Goal: Navigation & Orientation: Understand site structure

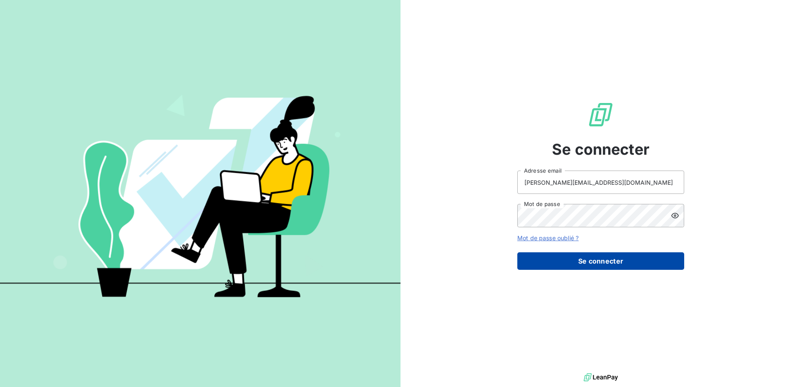
click at [579, 266] on button "Se connecter" at bounding box center [600, 261] width 167 height 18
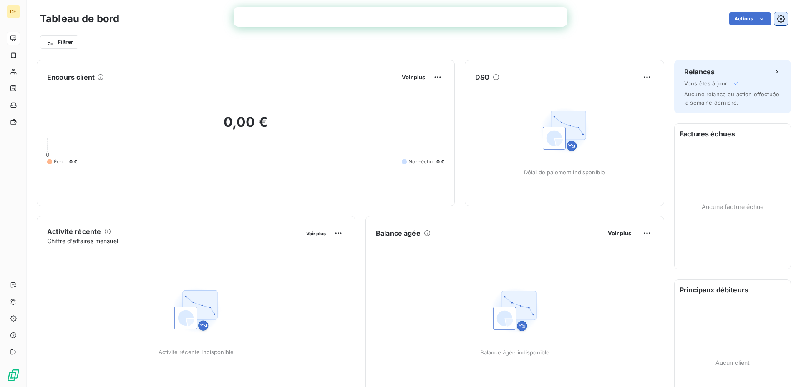
click at [781, 20] on icon "button" at bounding box center [781, 19] width 8 height 8
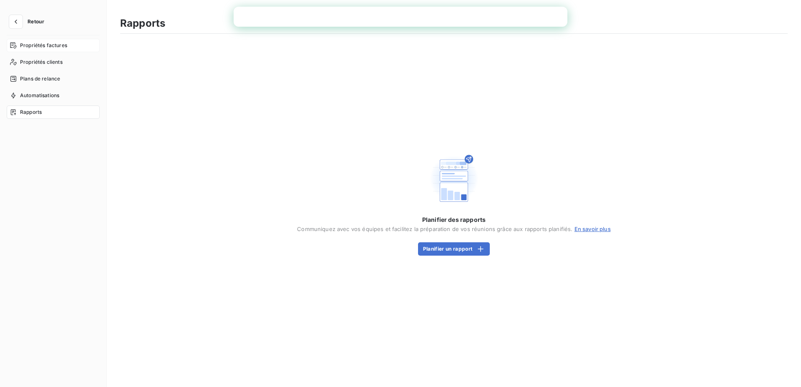
click at [26, 44] on span "Propriétés factures" at bounding box center [43, 46] width 47 height 8
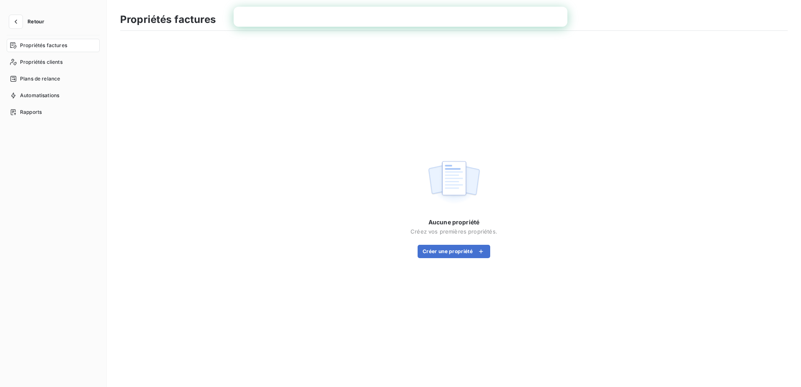
click at [28, 19] on span "Retour" at bounding box center [36, 21] width 17 height 5
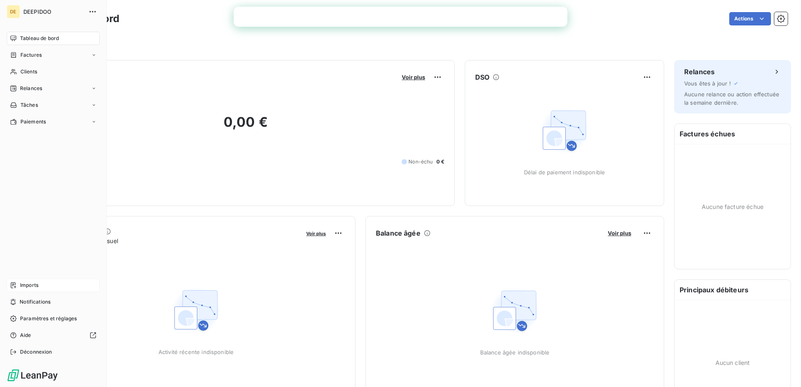
click at [40, 290] on div "Imports" at bounding box center [53, 285] width 93 height 13
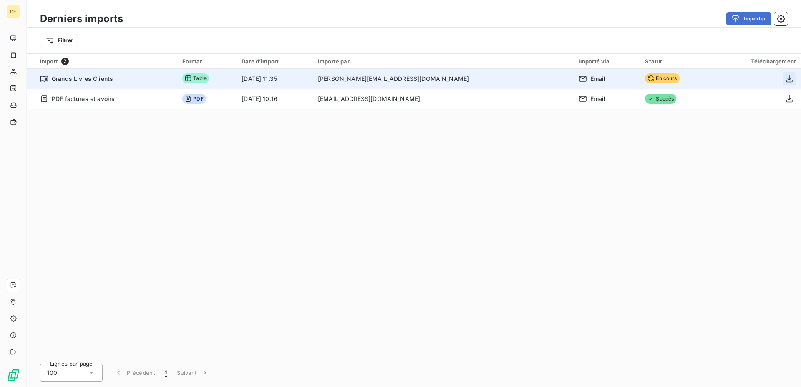
click at [788, 80] on icon "button" at bounding box center [789, 79] width 8 height 8
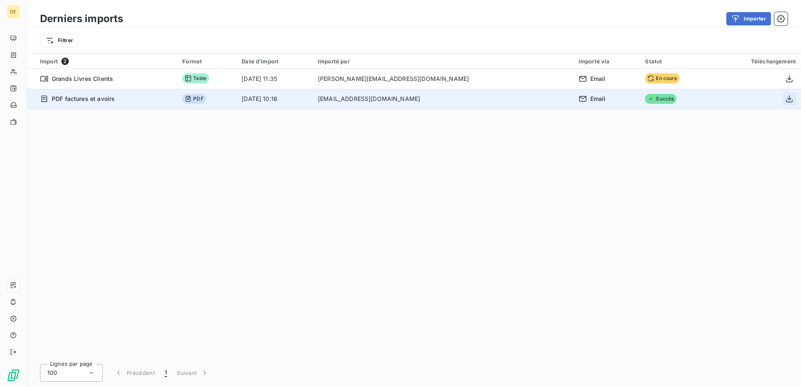
click at [792, 96] on icon "button" at bounding box center [789, 99] width 8 height 8
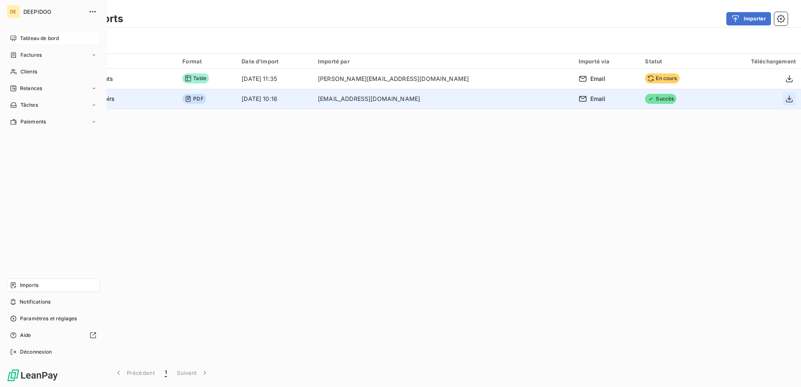
click at [34, 38] on span "Tableau de bord" at bounding box center [39, 39] width 39 height 8
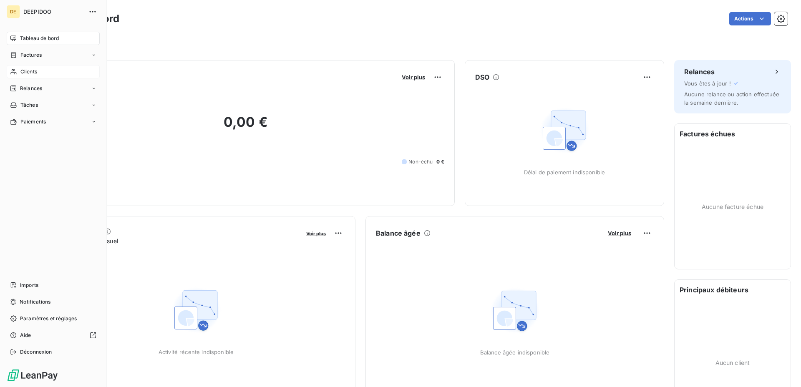
click at [40, 69] on div "Clients" at bounding box center [53, 71] width 93 height 13
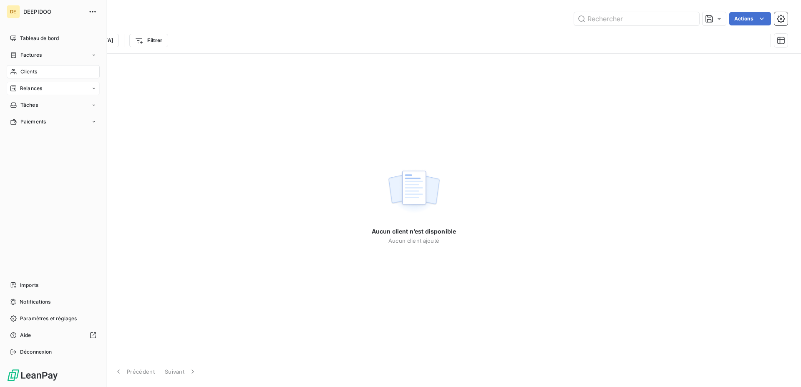
click at [59, 90] on div "Relances" at bounding box center [53, 88] width 93 height 13
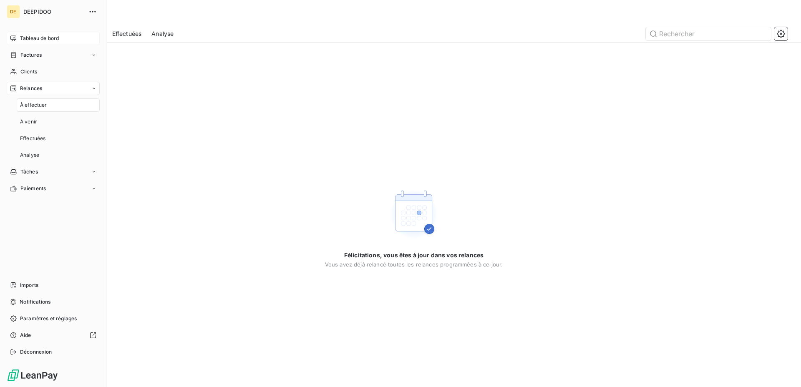
click at [43, 33] on div "Tableau de bord" at bounding box center [53, 38] width 93 height 13
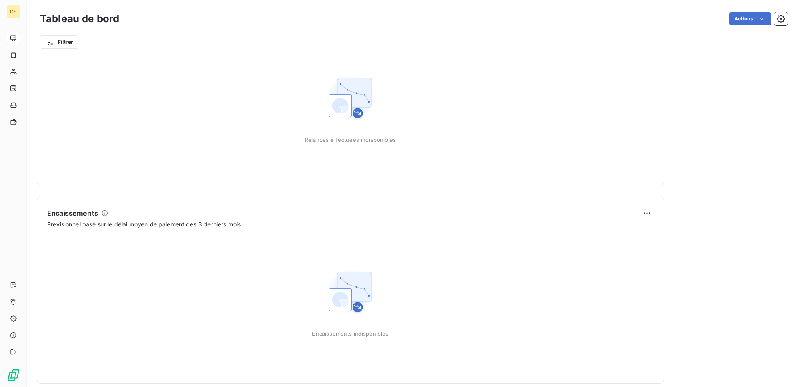
scroll to position [426, 0]
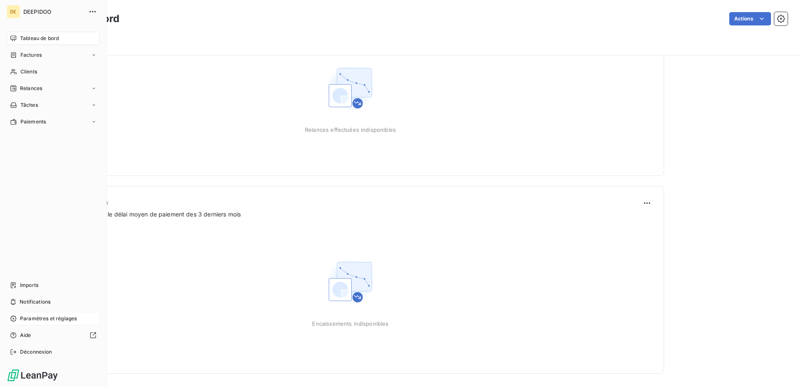
click at [39, 319] on span "Paramètres et réglages" at bounding box center [48, 319] width 57 height 8
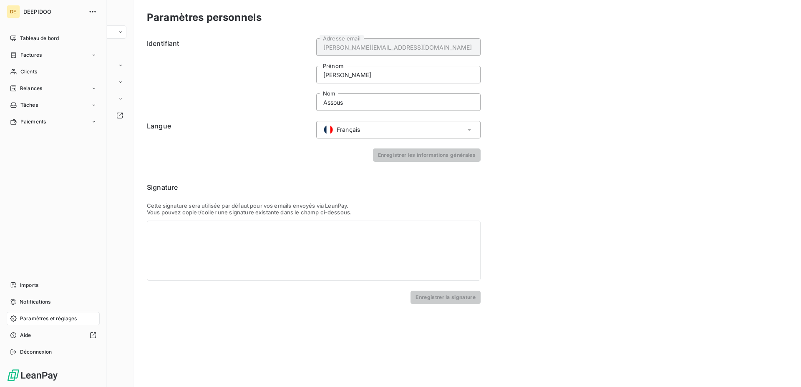
click at [41, 319] on span "Paramètres et réglages" at bounding box center [48, 319] width 57 height 8
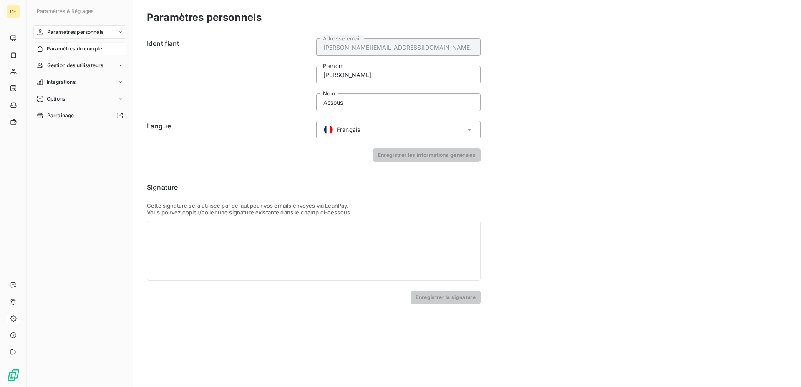
click at [66, 44] on div "Paramètres du compte" at bounding box center [79, 48] width 93 height 13
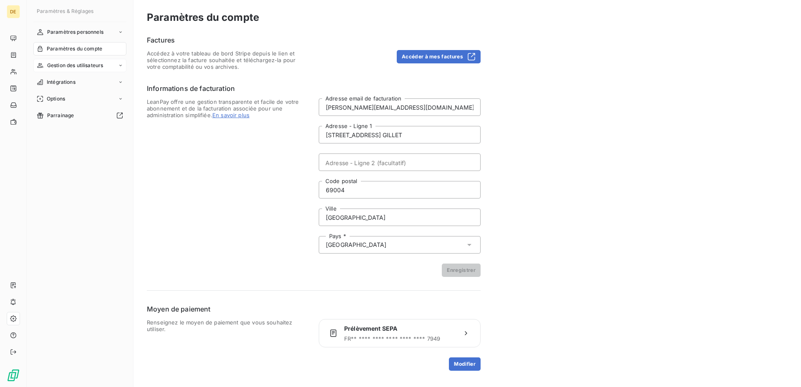
click at [88, 65] on span "Gestion des utilisateurs" at bounding box center [75, 66] width 56 height 8
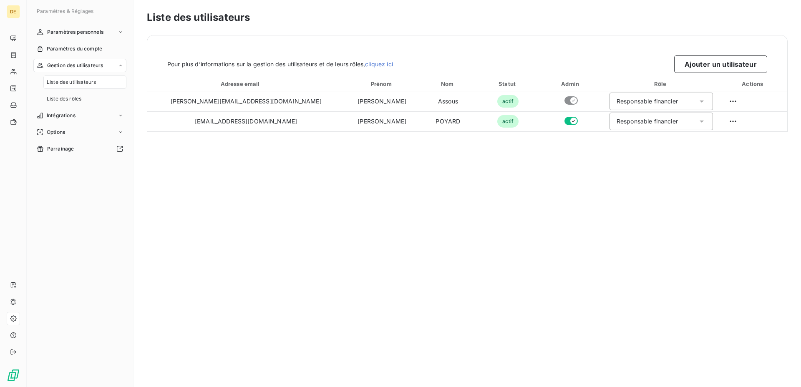
click at [96, 84] on div "Liste des utilisateurs" at bounding box center [84, 81] width 83 height 13
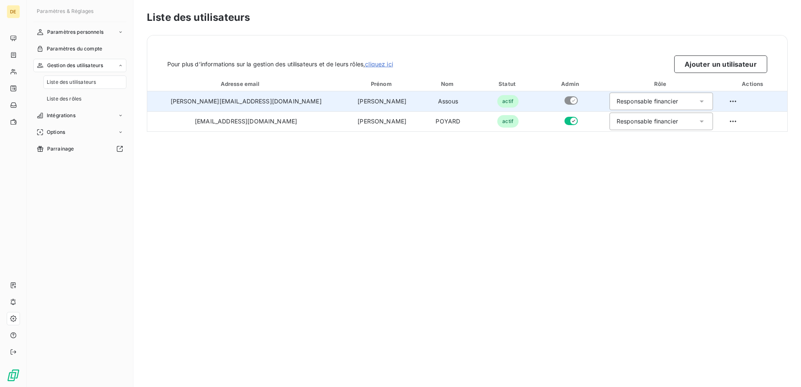
click at [616, 104] on div "Responsable financier" at bounding box center [646, 101] width 61 height 8
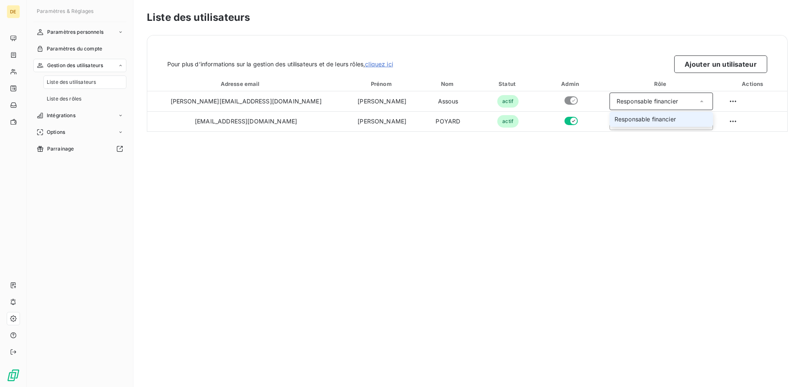
drag, startPoint x: 559, startPoint y: 181, endPoint x: 46, endPoint y: 95, distance: 520.3
click at [545, 181] on div "Liste des utilisateurs Pour plus d’informations sur la gestion des utilisateurs…" at bounding box center [466, 193] width 667 height 387
click at [69, 97] on span "Liste des rôles" at bounding box center [64, 99] width 35 height 8
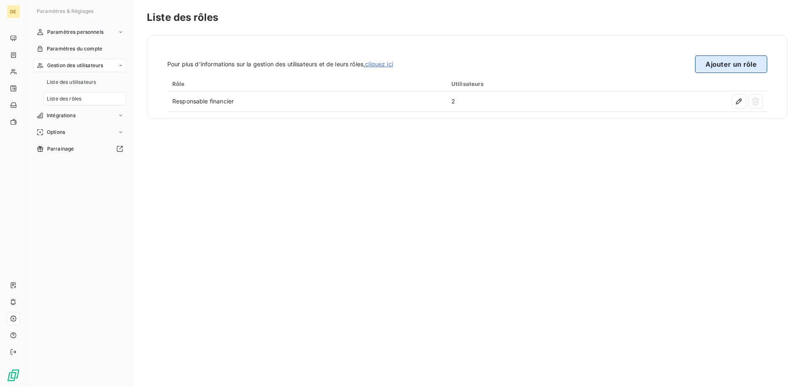
click at [734, 65] on button "Ajouter un rôle" at bounding box center [731, 64] width 72 height 18
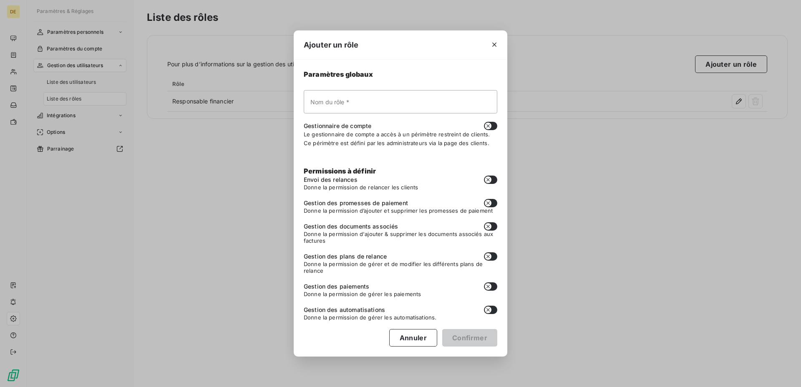
drag, startPoint x: 496, startPoint y: 43, endPoint x: 413, endPoint y: 50, distance: 82.8
click at [493, 43] on icon "button" at bounding box center [494, 44] width 8 height 8
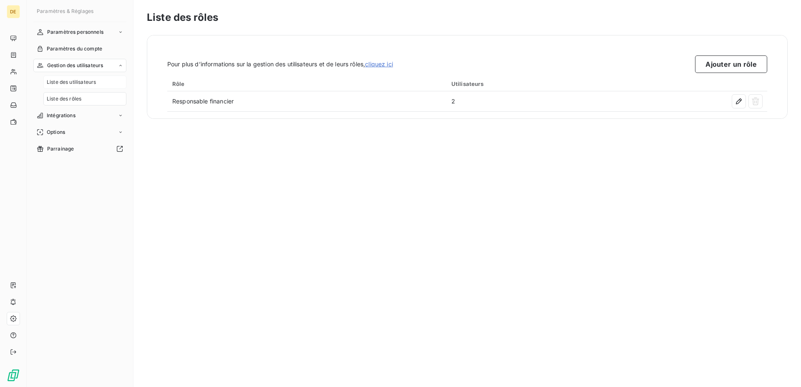
click at [67, 81] on span "Liste des utilisateurs" at bounding box center [71, 82] width 49 height 8
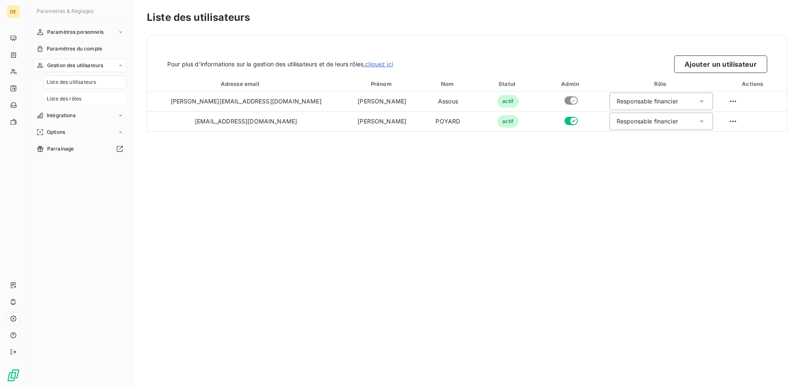
click at [79, 93] on div "Liste des rôles" at bounding box center [84, 98] width 83 height 13
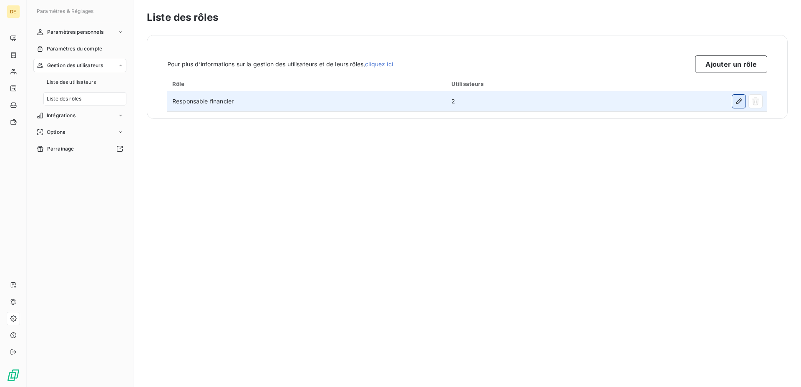
click at [737, 104] on icon "button" at bounding box center [738, 101] width 8 height 8
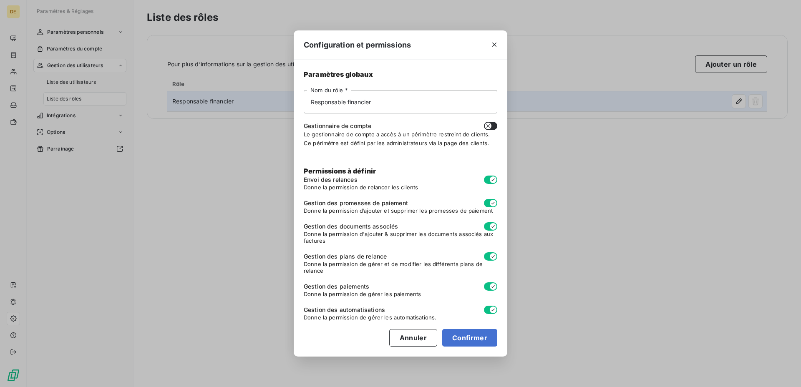
click at [505, 45] on div at bounding box center [494, 44] width 26 height 29
click at [499, 45] on button "button" at bounding box center [494, 44] width 13 height 13
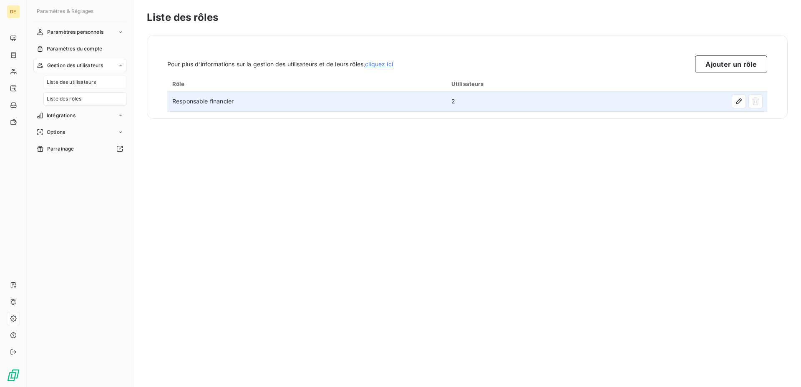
click at [78, 81] on span "Liste des utilisateurs" at bounding box center [71, 82] width 49 height 8
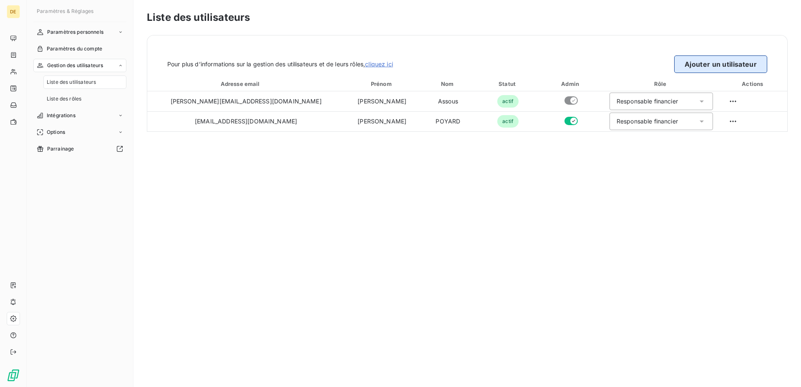
click at [710, 65] on button "Ajouter un utilisateur" at bounding box center [720, 64] width 93 height 18
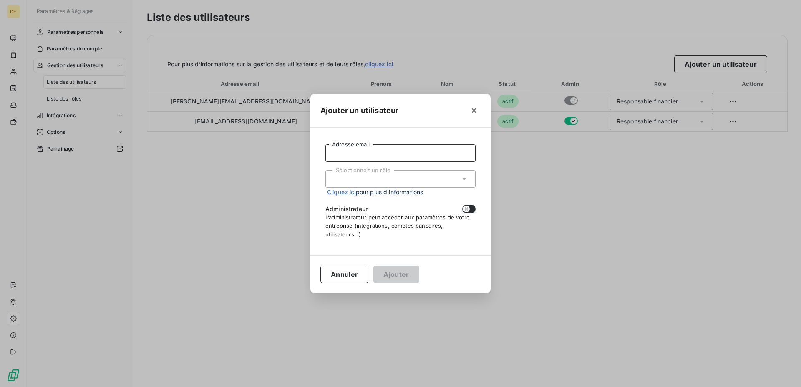
click at [380, 156] on input "Adresse email" at bounding box center [400, 153] width 150 height 18
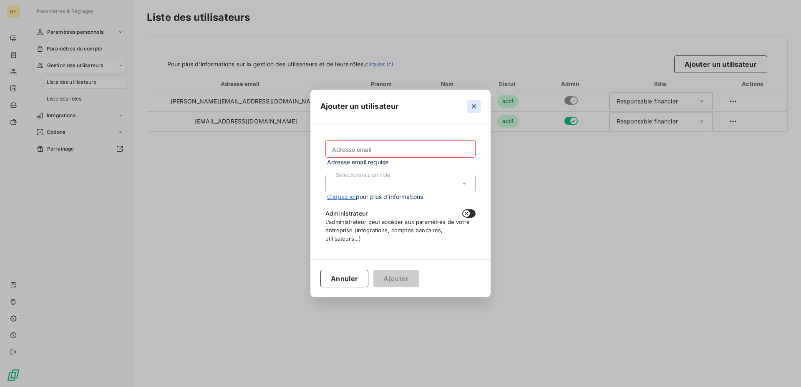
click at [475, 111] on button "button" at bounding box center [473, 106] width 13 height 13
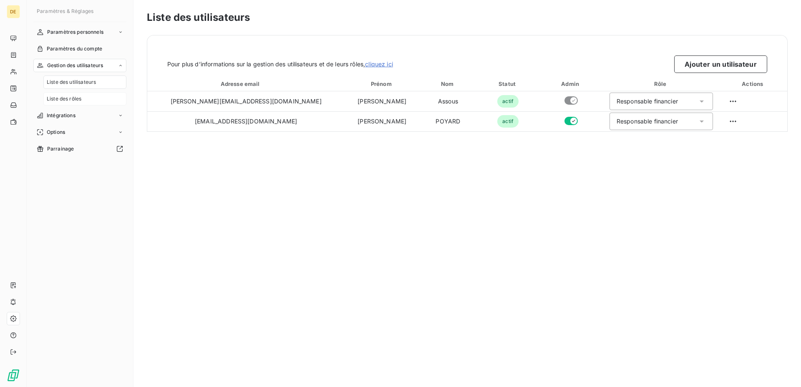
click at [116, 97] on div "Liste des rôles" at bounding box center [84, 98] width 83 height 13
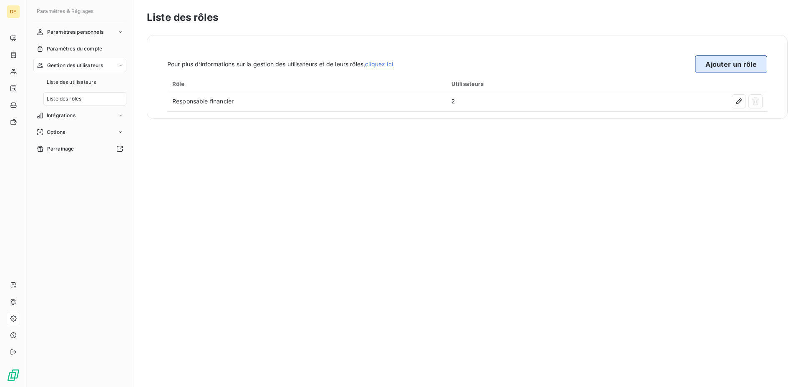
click at [720, 67] on button "Ajouter un rôle" at bounding box center [731, 64] width 72 height 18
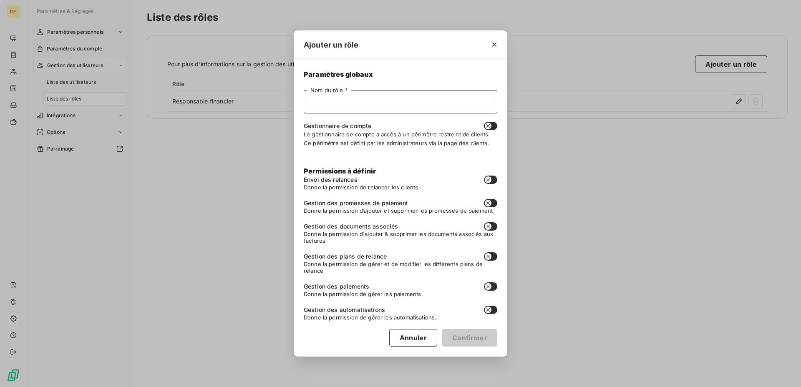
click at [430, 99] on input "Nom du rôle *" at bounding box center [401, 101] width 194 height 23
type input "Dirigeant"
click at [489, 124] on icon "button" at bounding box center [488, 126] width 7 height 7
checkbox input "true"
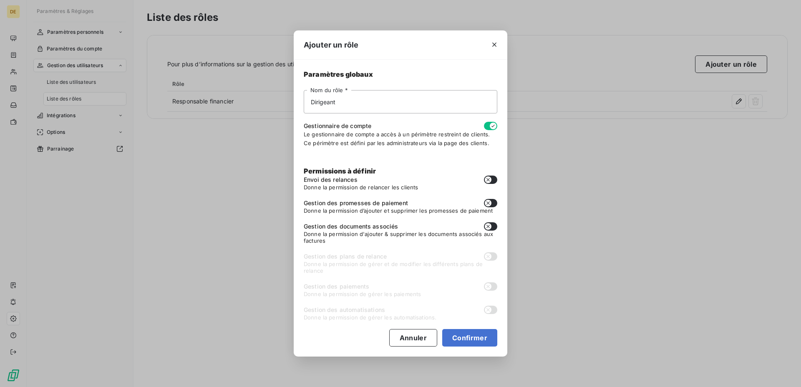
click at [490, 180] on icon "button" at bounding box center [488, 179] width 7 height 7
checkbox input "true"
click at [491, 206] on button "button" at bounding box center [490, 203] width 13 height 8
checkbox input "true"
click at [491, 219] on div "Permissions à définir Envoi des relances Donne la permission de relancer les cl…" at bounding box center [401, 247] width 194 height 163
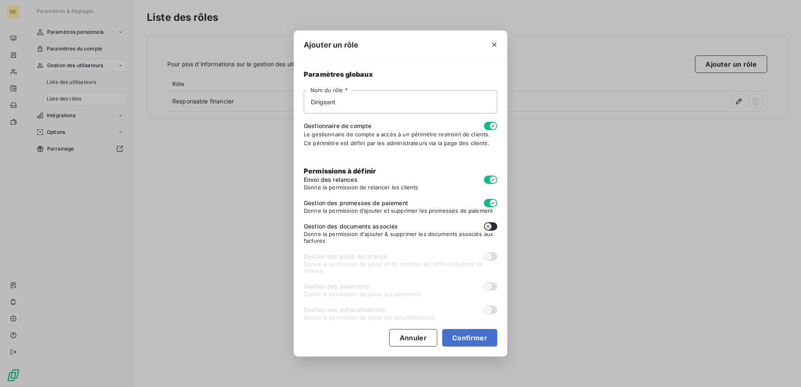
click at [491, 225] on button "button" at bounding box center [490, 226] width 13 height 8
checkbox input "true"
click at [405, 336] on button "Annuler" at bounding box center [413, 338] width 48 height 18
checkbox input "false"
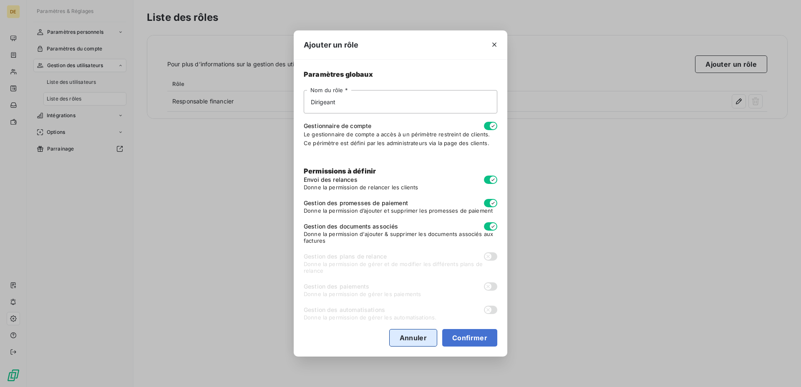
checkbox input "false"
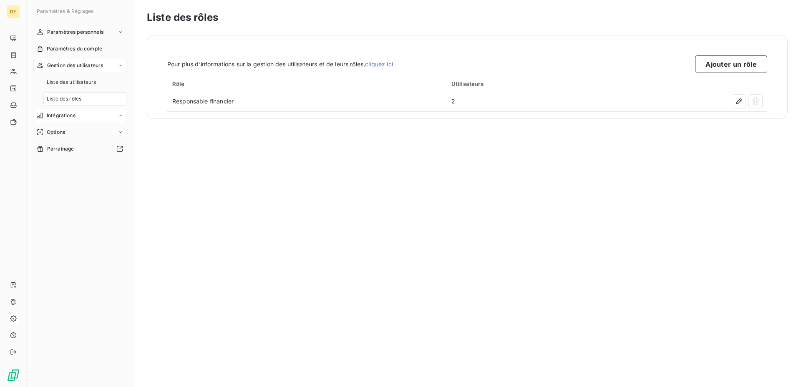
click at [91, 120] on div "Intégrations" at bounding box center [79, 115] width 93 height 13
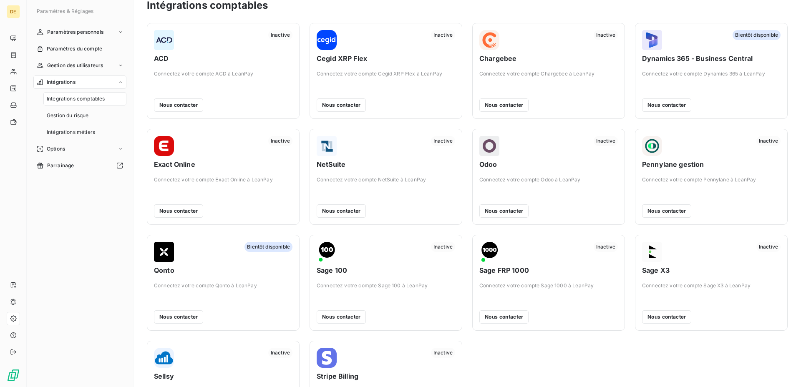
scroll to position [8, 0]
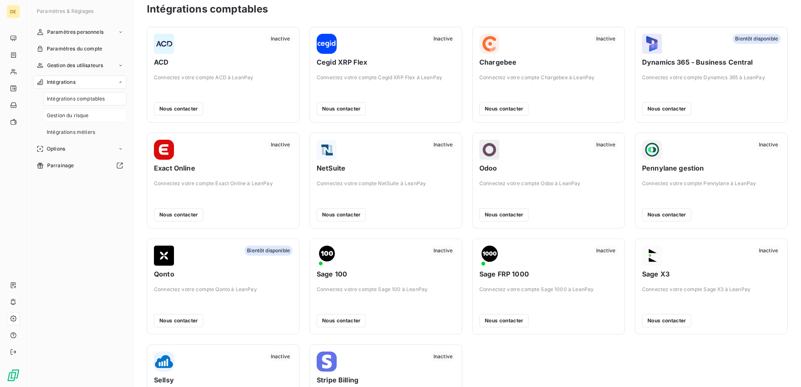
click at [77, 116] on span "Gestion du risque" at bounding box center [68, 116] width 42 height 8
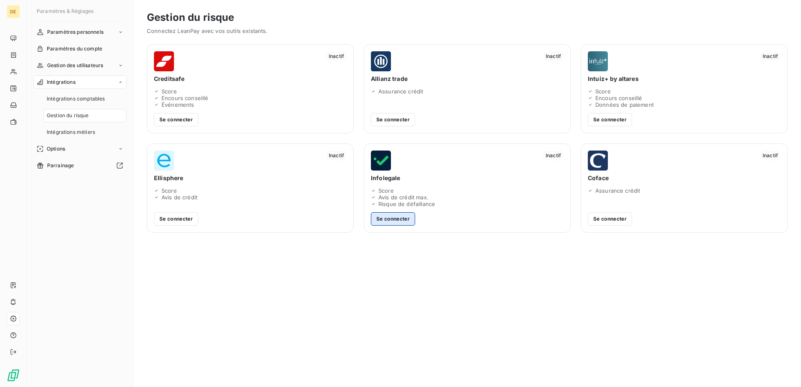
click at [405, 220] on button "Se connecter" at bounding box center [393, 218] width 44 height 13
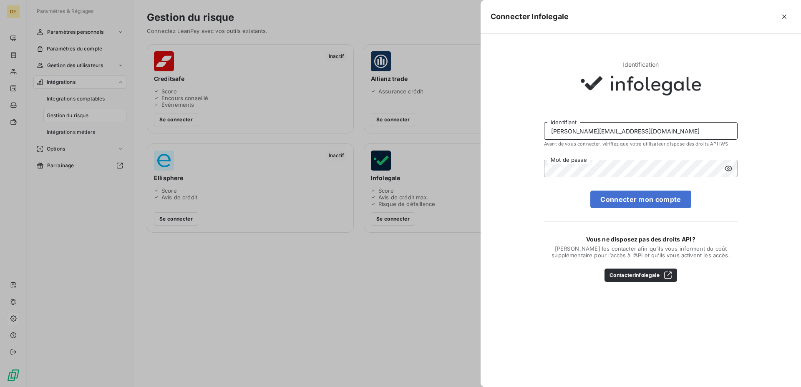
click at [610, 135] on input "alexandre@deepidoo.com" at bounding box center [641, 131] width 194 height 18
click at [567, 132] on input "alexandre@deepidoo.com" at bounding box center [641, 131] width 194 height 18
type input "yann@deepidoo.com"
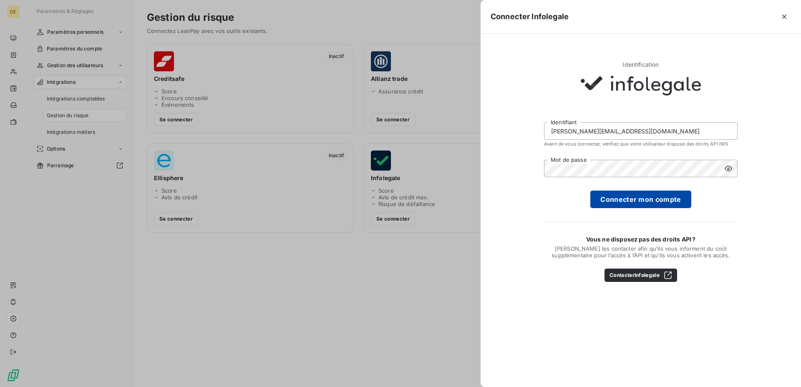
click at [642, 204] on button "Connecter mon compte" at bounding box center [640, 200] width 101 height 18
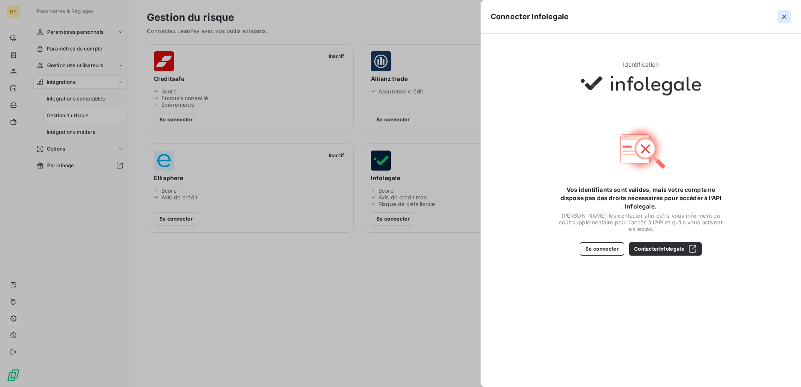
click at [785, 14] on icon "button" at bounding box center [784, 17] width 8 height 8
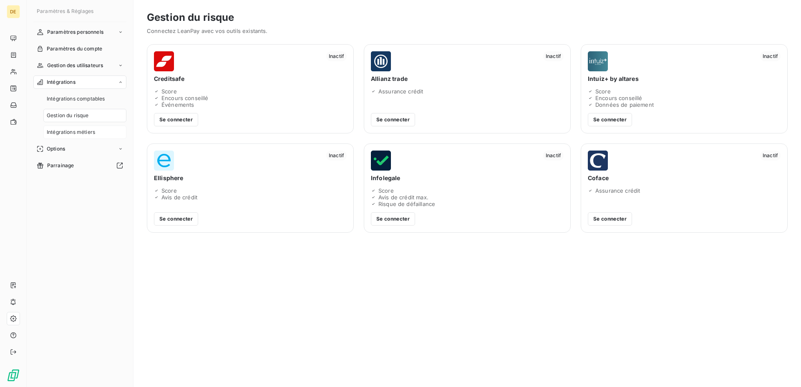
click at [87, 137] on div "Intégrations métiers" at bounding box center [84, 132] width 83 height 13
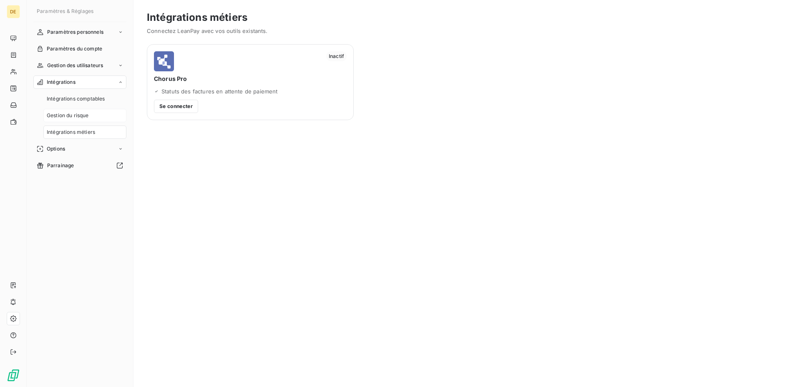
click at [89, 115] on span "Gestion du risque" at bounding box center [68, 116] width 42 height 8
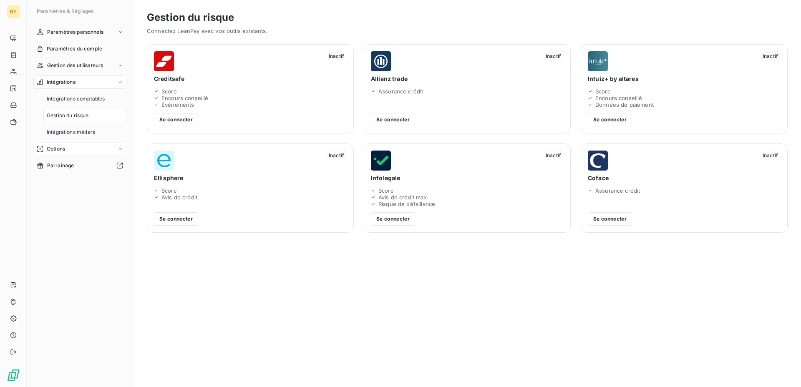
click at [92, 146] on div "Options" at bounding box center [79, 148] width 93 height 13
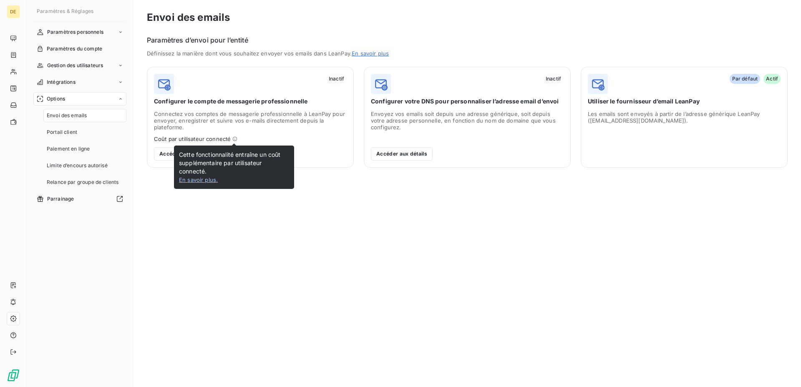
click at [234, 138] on icon at bounding box center [234, 138] width 5 height 5
click at [215, 182] on link "En savoir plus ." at bounding box center [198, 179] width 39 height 7
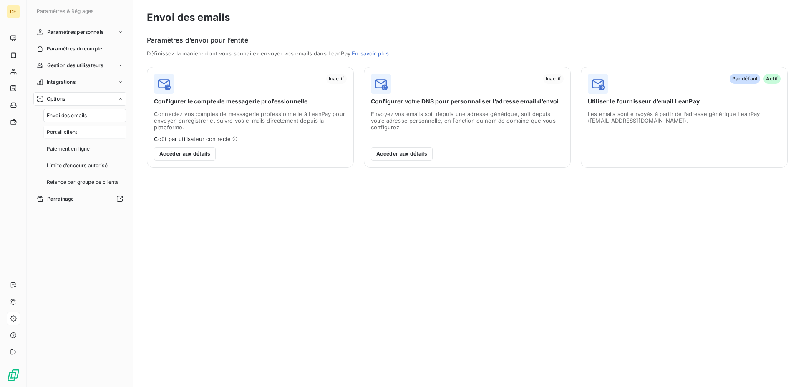
click at [108, 133] on div "Portail client" at bounding box center [84, 132] width 83 height 13
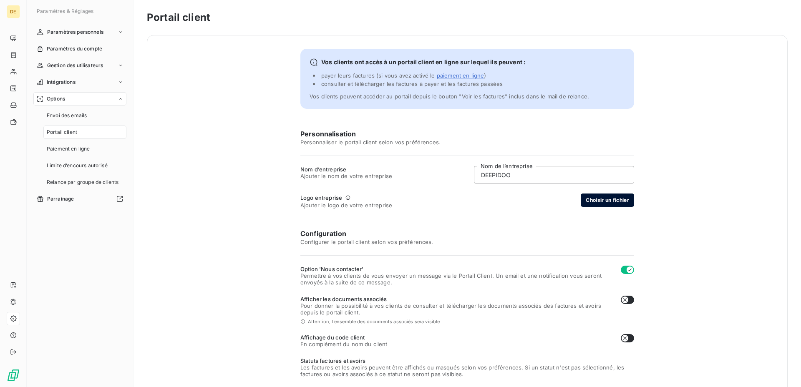
click at [614, 199] on button "Choisir un fichier" at bounding box center [607, 200] width 53 height 13
click at [589, 196] on button "Aperçu du logo" at bounding box center [592, 200] width 49 height 13
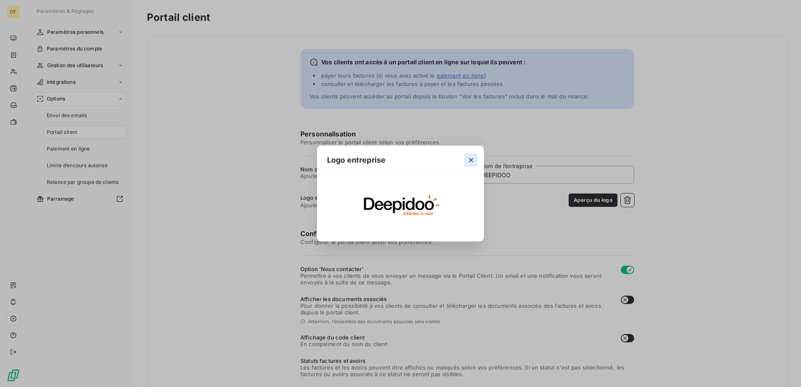
click at [467, 159] on icon "button" at bounding box center [471, 160] width 8 height 8
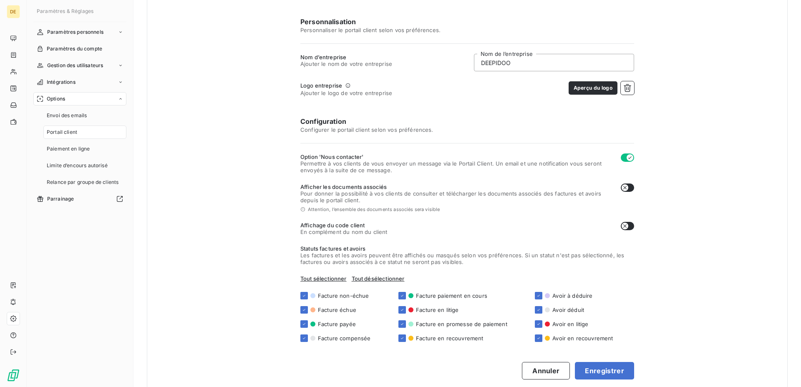
scroll to position [128, 0]
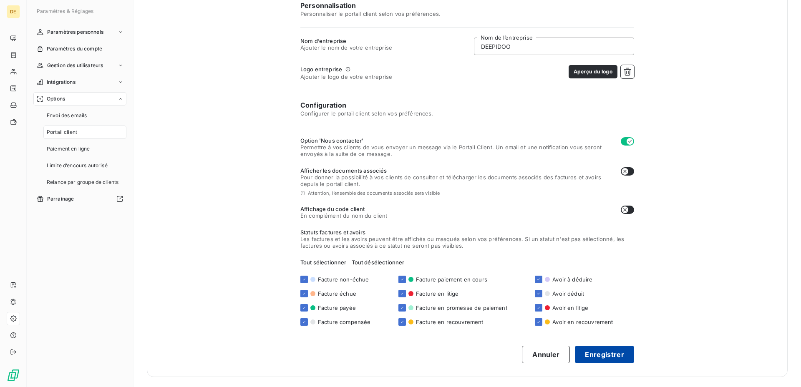
click at [592, 355] on button "Enregistrer" at bounding box center [604, 355] width 59 height 18
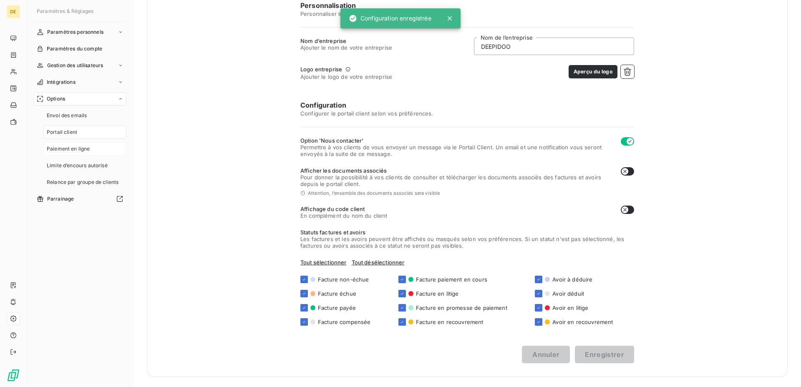
click at [65, 153] on div "Paiement en ligne" at bounding box center [84, 148] width 83 height 13
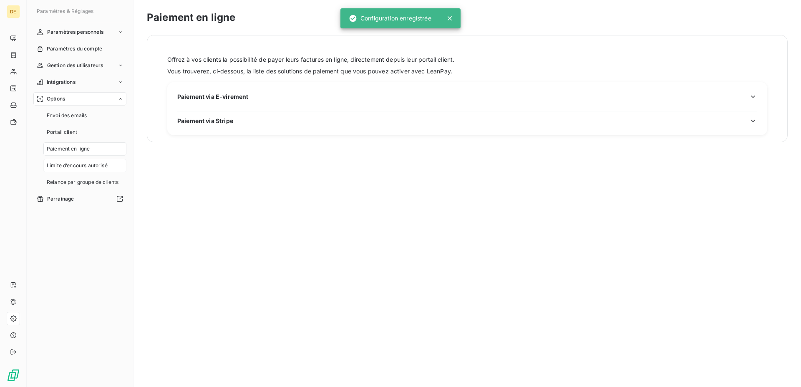
click at [68, 166] on span "Limite d’encours autorisé" at bounding box center [77, 166] width 61 height 8
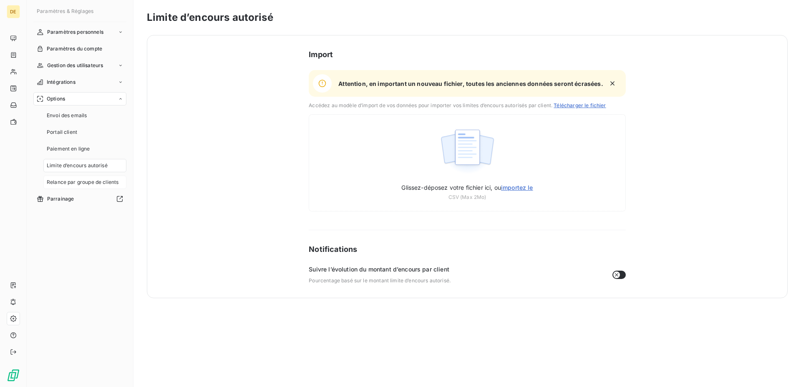
click at [69, 179] on span "Relance par groupe de clients" at bounding box center [83, 183] width 72 height 8
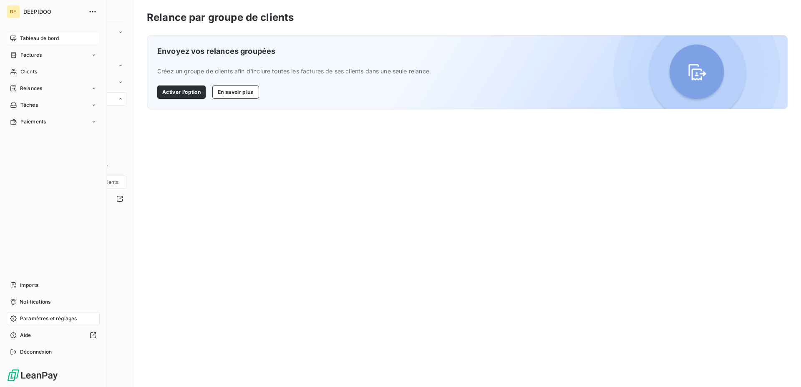
click at [23, 37] on span "Tableau de bord" at bounding box center [39, 39] width 39 height 8
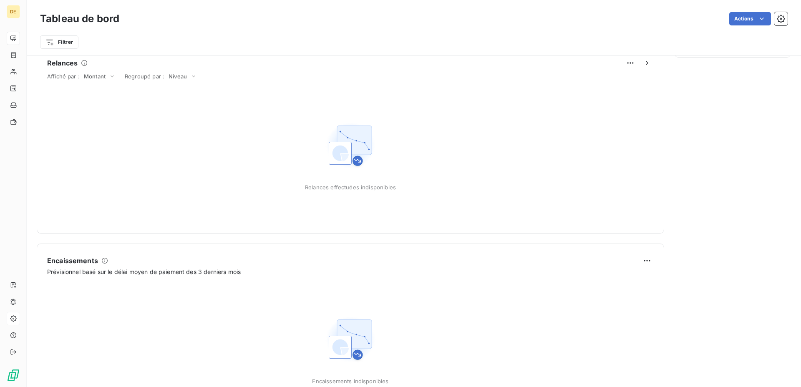
scroll to position [426, 0]
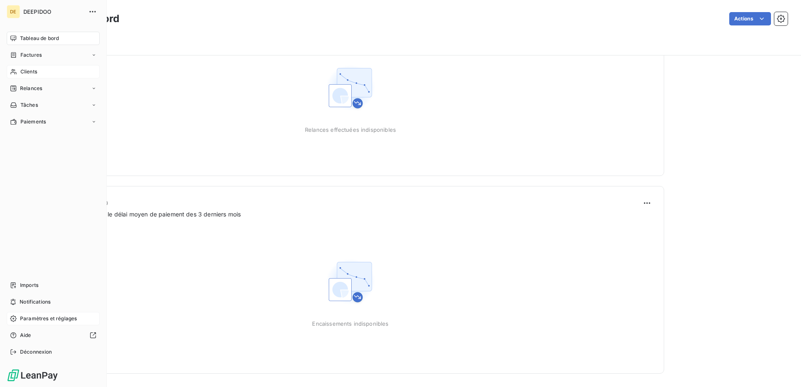
click at [9, 76] on div "Clients" at bounding box center [53, 71] width 93 height 13
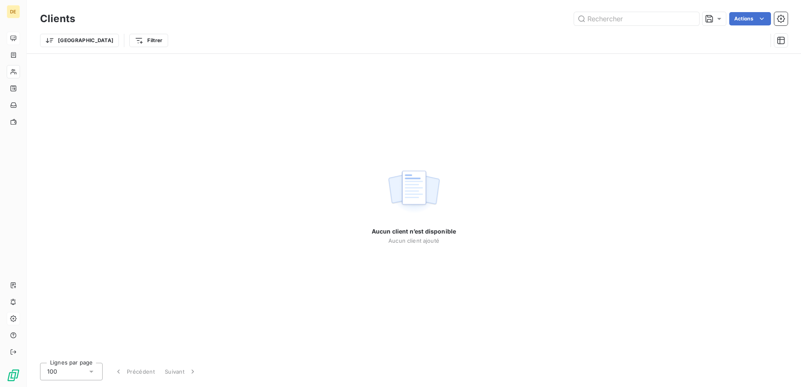
click at [759, 19] on html "DE Clients Actions Trier Filtrer Aucun client n’est disponible Aucun client ajo…" at bounding box center [400, 193] width 801 height 387
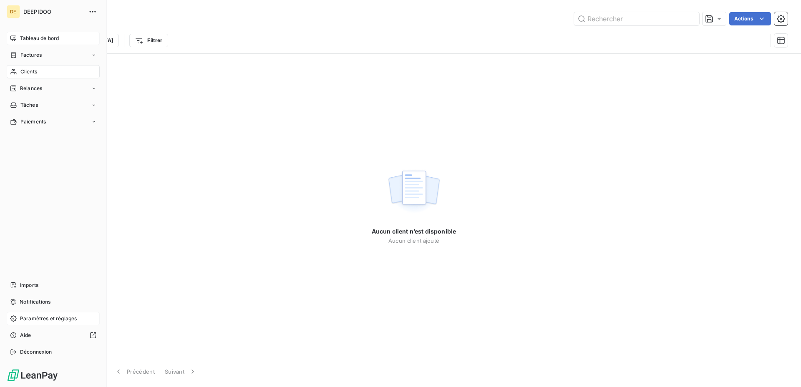
click at [23, 324] on div "Paramètres et réglages" at bounding box center [53, 318] width 93 height 13
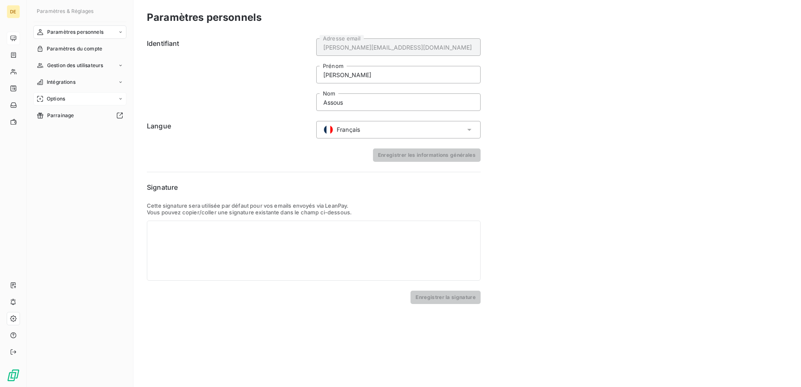
click at [64, 97] on span "Options" at bounding box center [56, 99] width 18 height 8
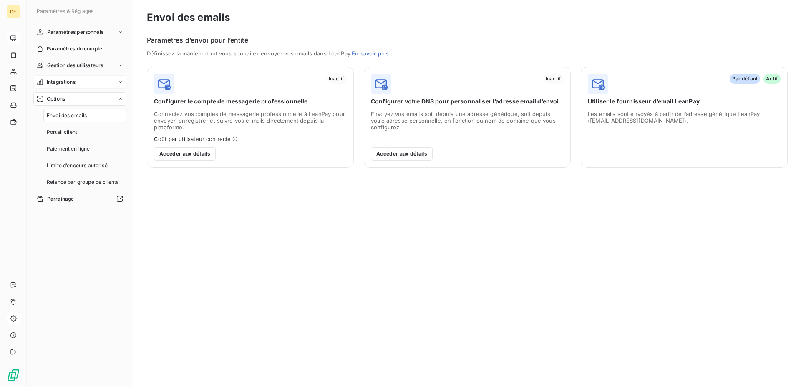
click at [65, 83] on span "Intégrations" at bounding box center [61, 82] width 29 height 8
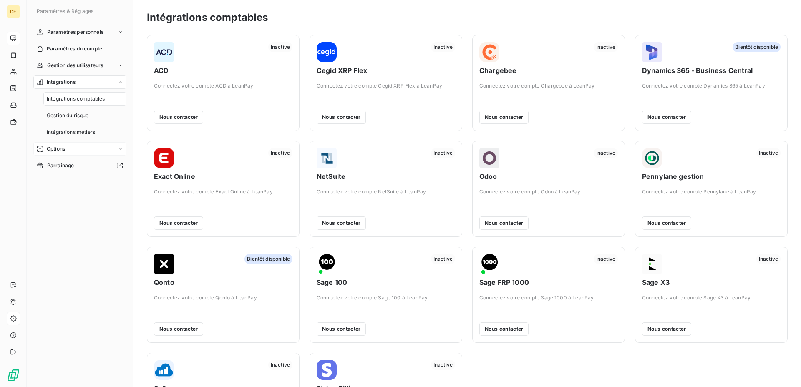
click at [69, 145] on div "Options" at bounding box center [79, 148] width 93 height 13
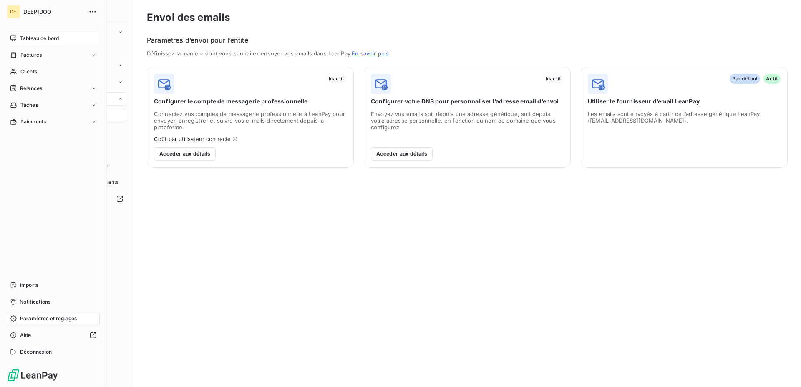
click at [18, 316] on div "Paramètres et réglages" at bounding box center [53, 318] width 93 height 13
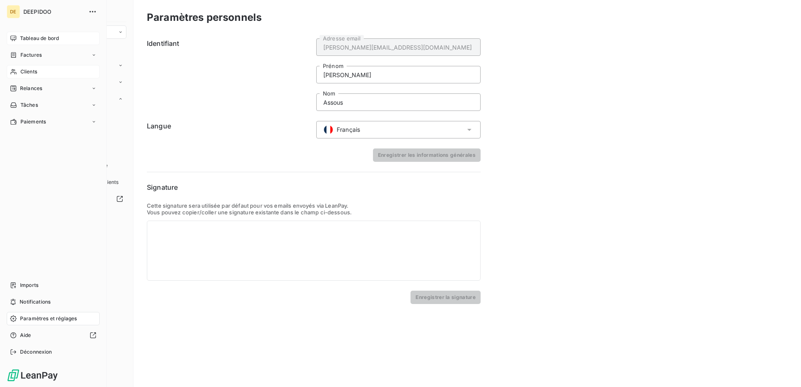
click at [37, 68] on span "Clients" at bounding box center [28, 72] width 17 height 8
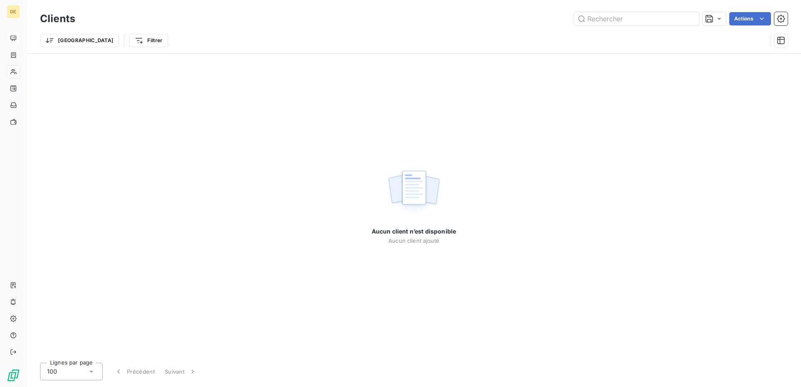
click at [772, 20] on div "Actions" at bounding box center [436, 18] width 702 height 13
click at [782, 19] on icon "button" at bounding box center [781, 19] width 8 height 8
click at [754, 19] on html "DE Clients Actions Trier Filtrer Aucun client n’est disponible Aucun client ajo…" at bounding box center [400, 193] width 801 height 387
click at [741, 161] on html "DE Clients Actions Modifier le plan de relance (0 client) Propriétés Clients Vo…" at bounding box center [400, 193] width 801 height 387
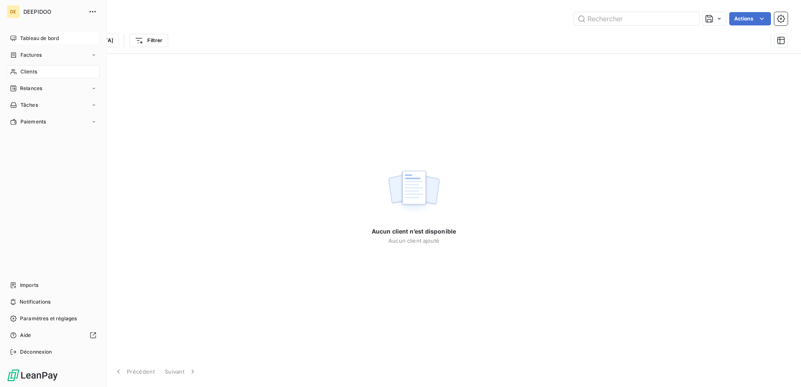
click at [16, 37] on icon at bounding box center [13, 38] width 7 height 7
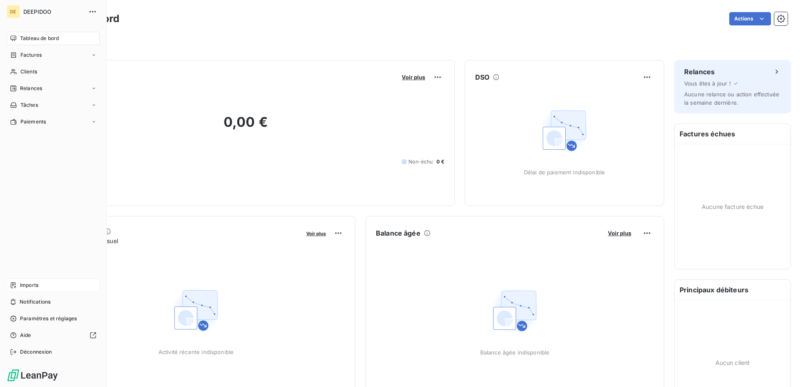
drag, startPoint x: 28, startPoint y: 276, endPoint x: 29, endPoint y: 281, distance: 5.7
click at [27, 276] on div "Tableau de bord Factures Clients Relances Tâches Paiements Imports Notification…" at bounding box center [53, 195] width 93 height 327
click at [29, 283] on span "Imports" at bounding box center [29, 286] width 18 height 8
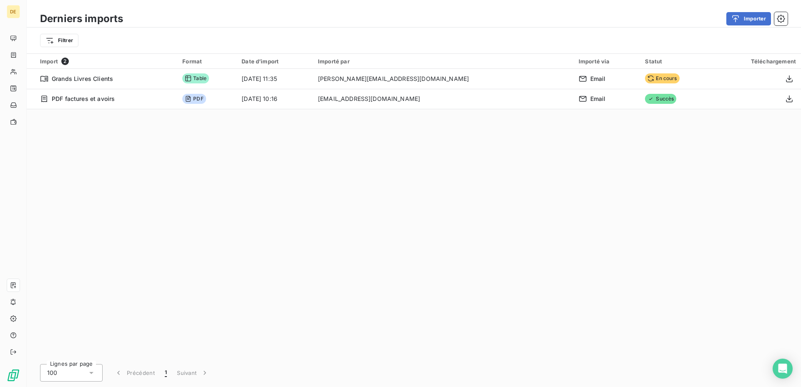
click at [467, 187] on div "Import 2 Format Date d’import Importé par Importé via Statut Téléchargement Gra…" at bounding box center [414, 206] width 774 height 305
click at [337, 236] on div "Import 2 Format Date d’import Importé par Importé via Statut Téléchargement Gra…" at bounding box center [414, 206] width 774 height 305
